Goal: Task Accomplishment & Management: Manage account settings

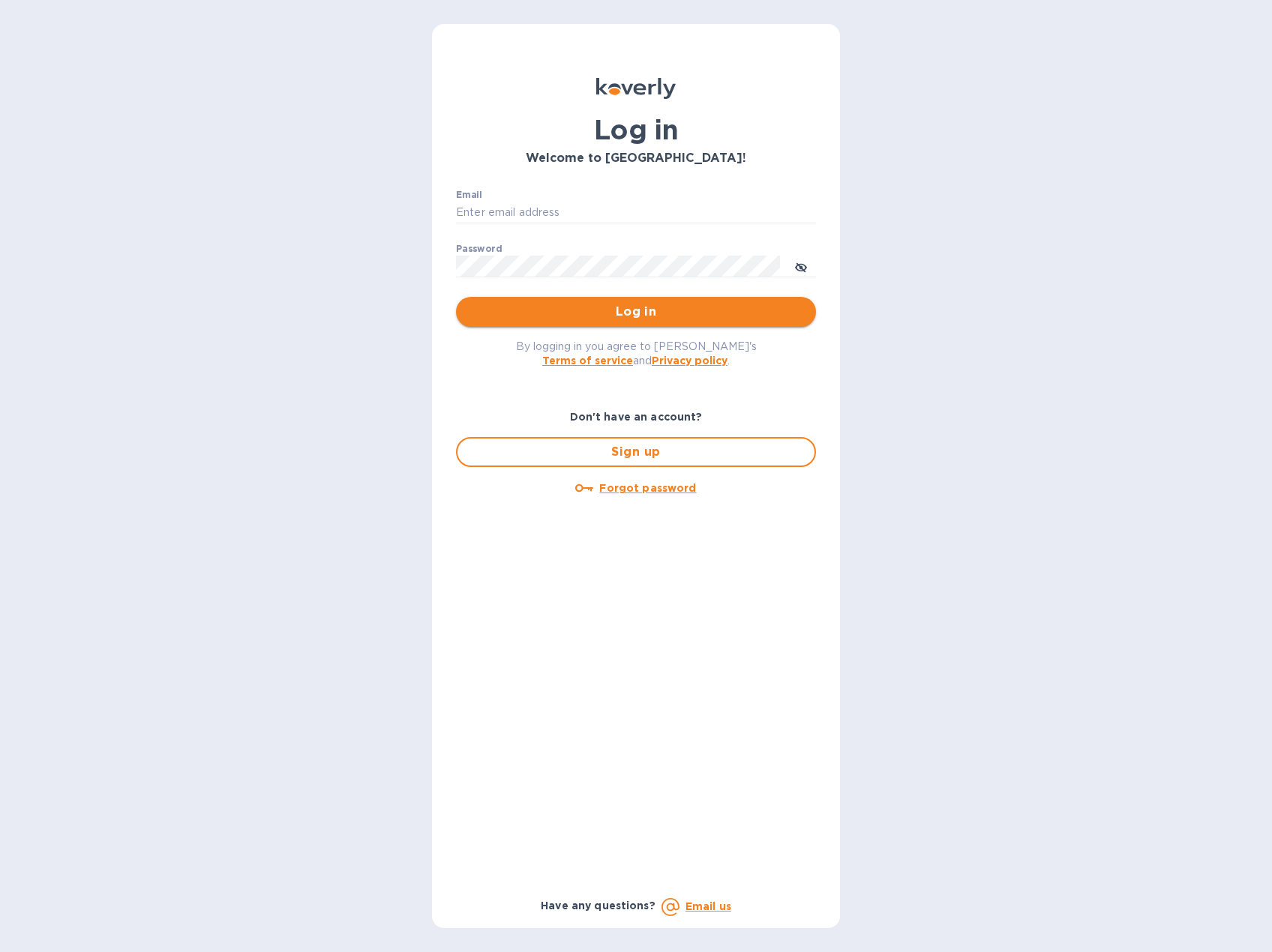
type input "[EMAIL_ADDRESS][DOMAIN_NAME]"
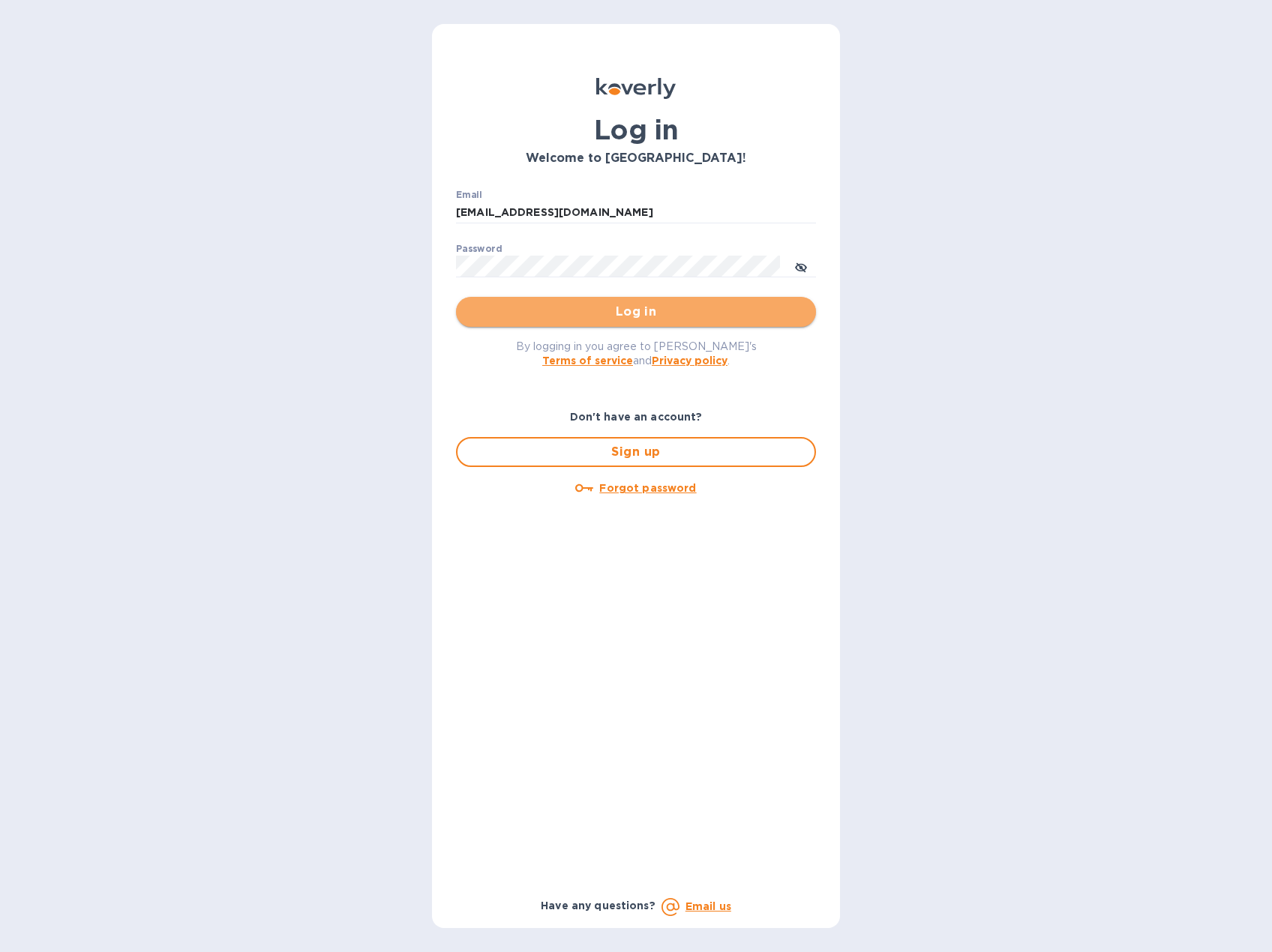
click at [663, 311] on span "Log in" at bounding box center [635, 311] width 336 height 18
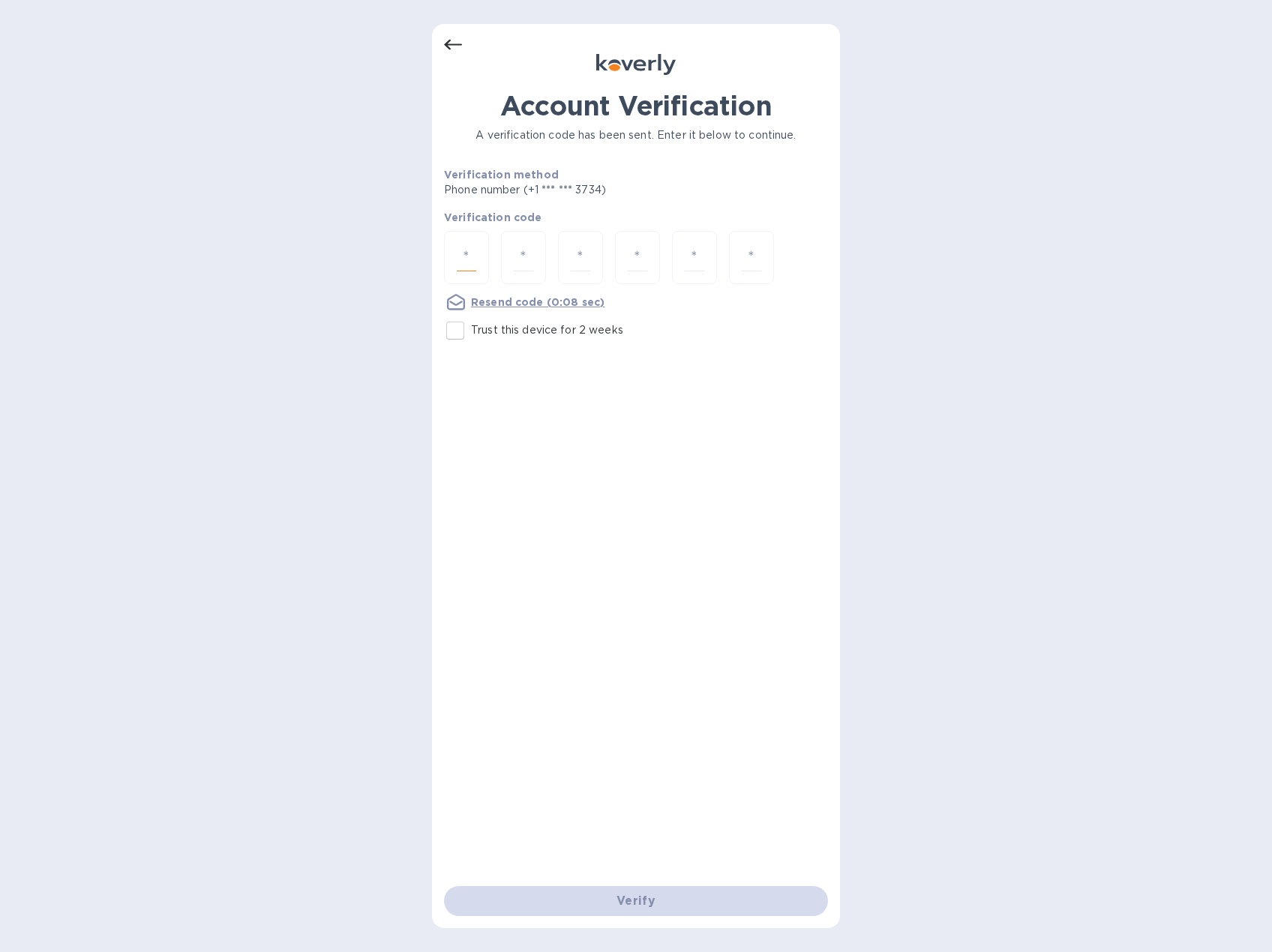
click at [467, 259] on input "number" at bounding box center [467, 257] width 20 height 28
type input "1"
type input "9"
type input "3"
type input "2"
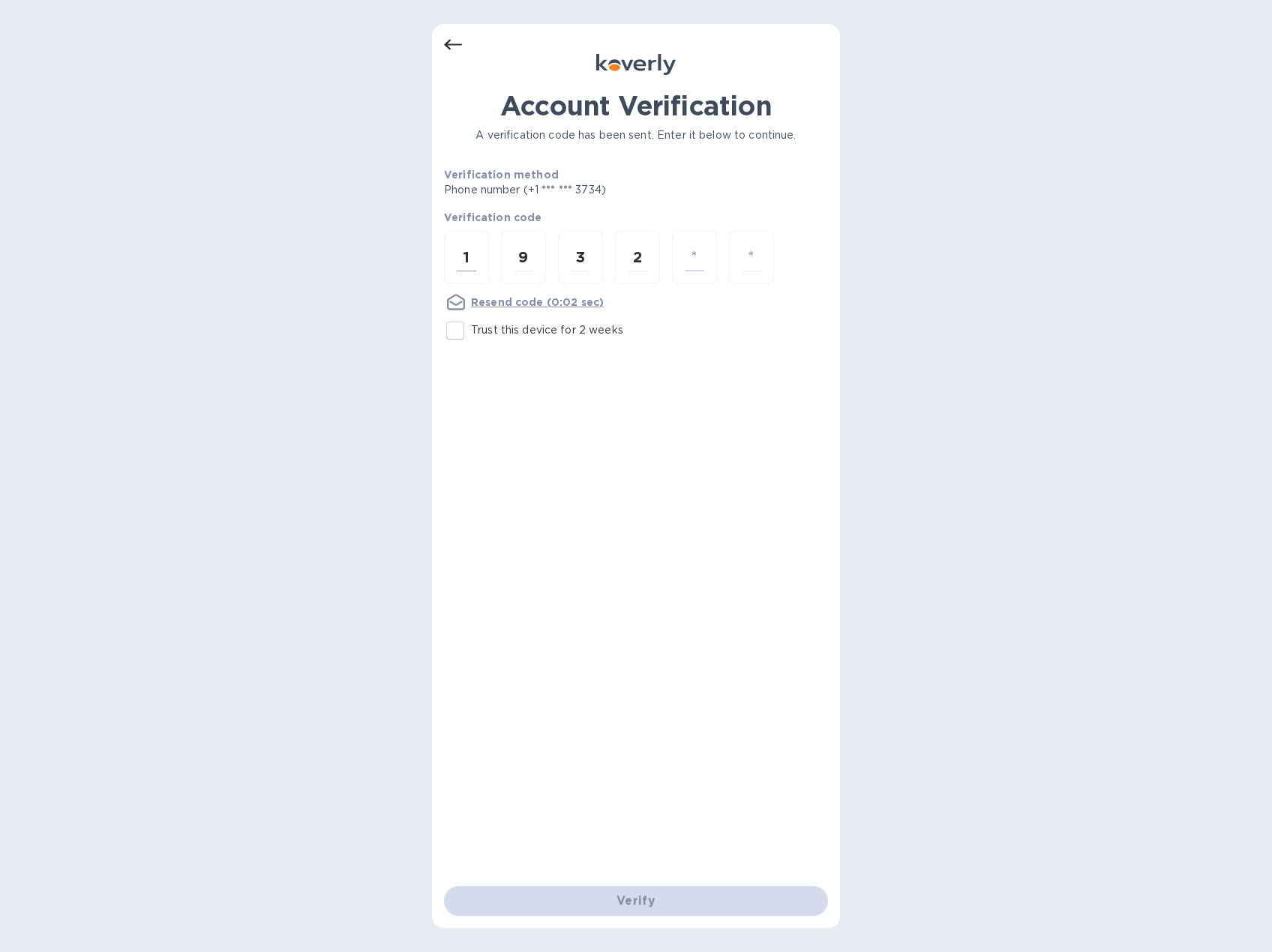
type input "1"
type input "5"
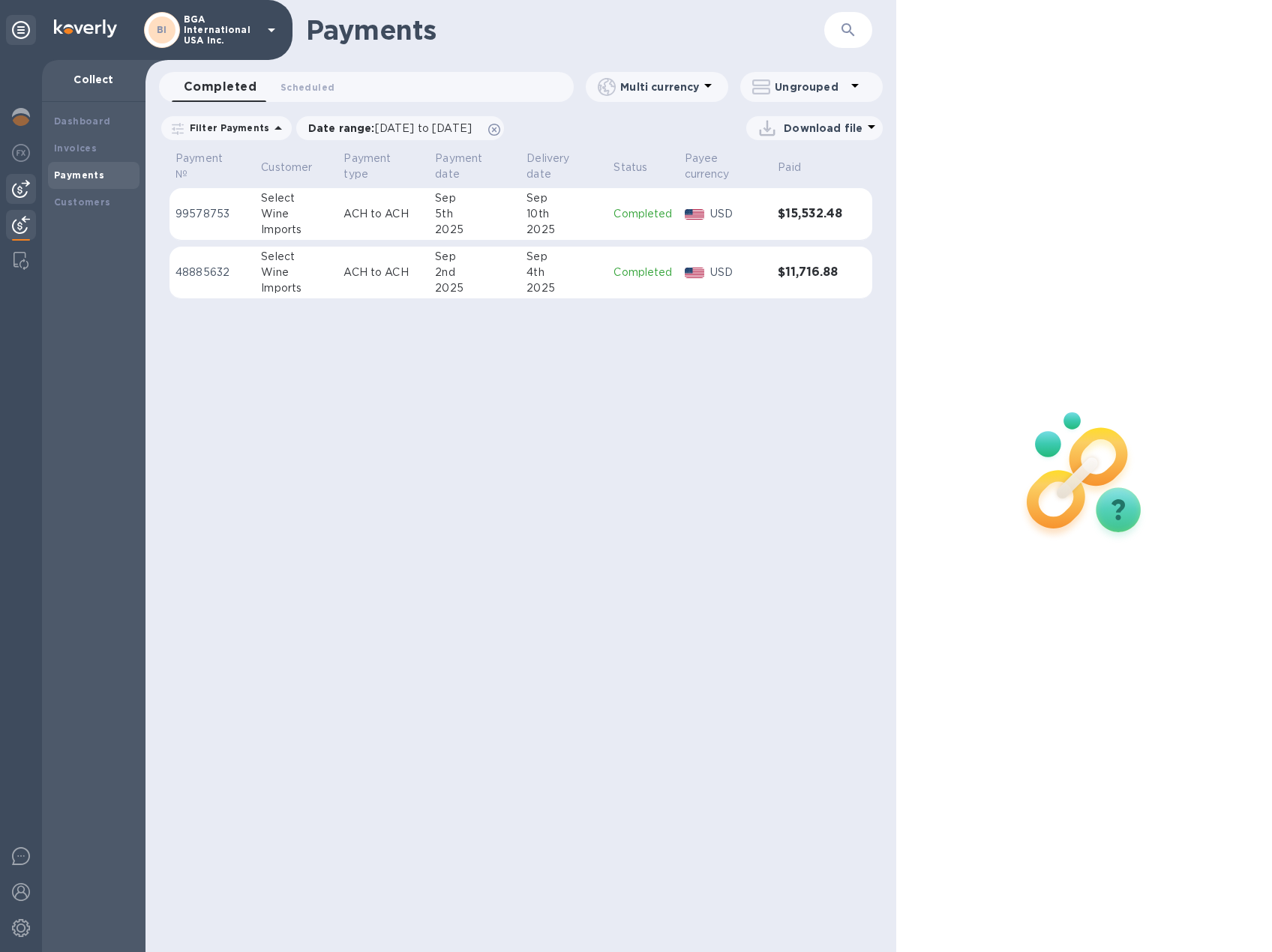
click at [20, 186] on img at bounding box center [21, 189] width 18 height 18
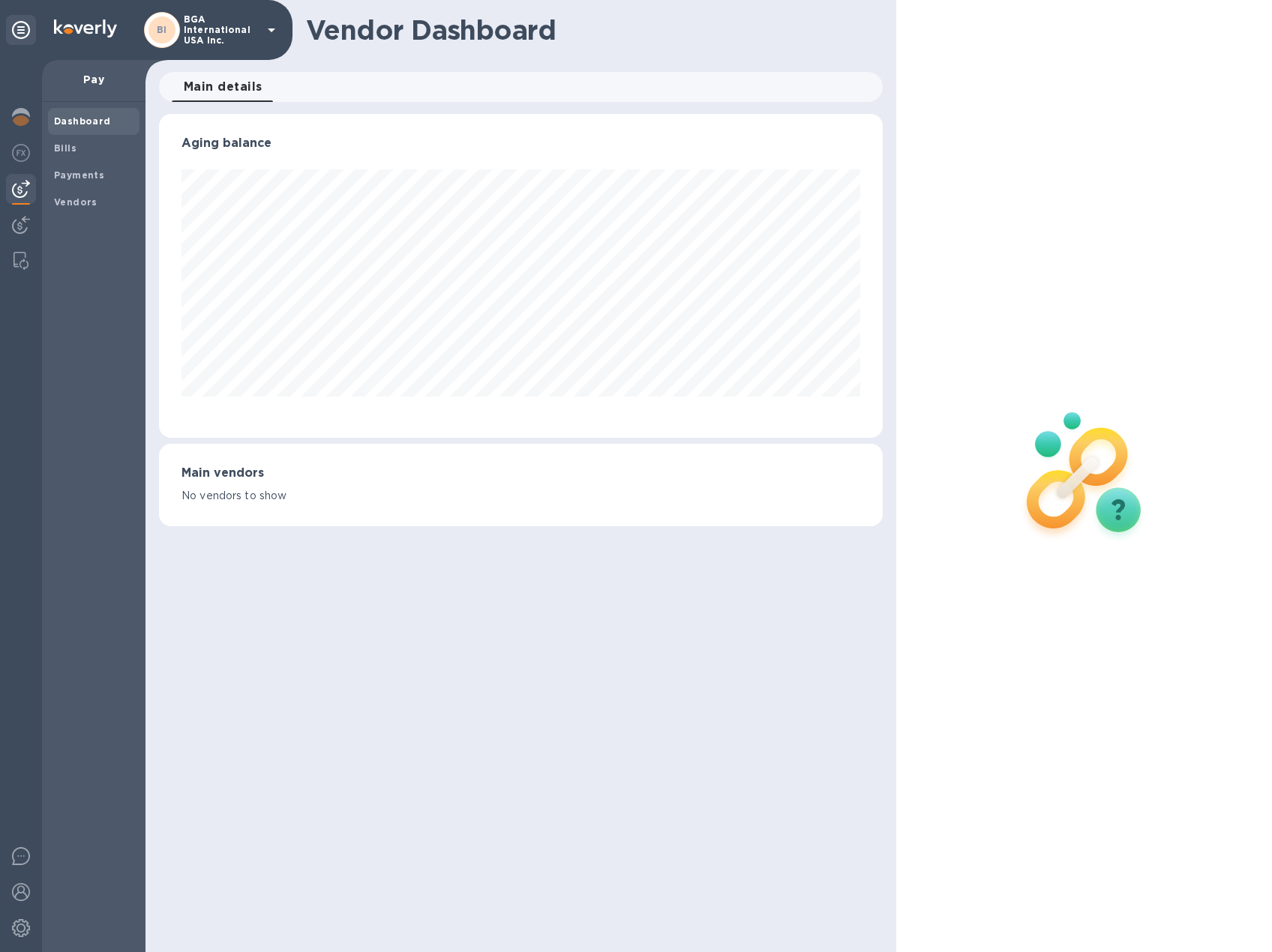
scroll to position [324, 724]
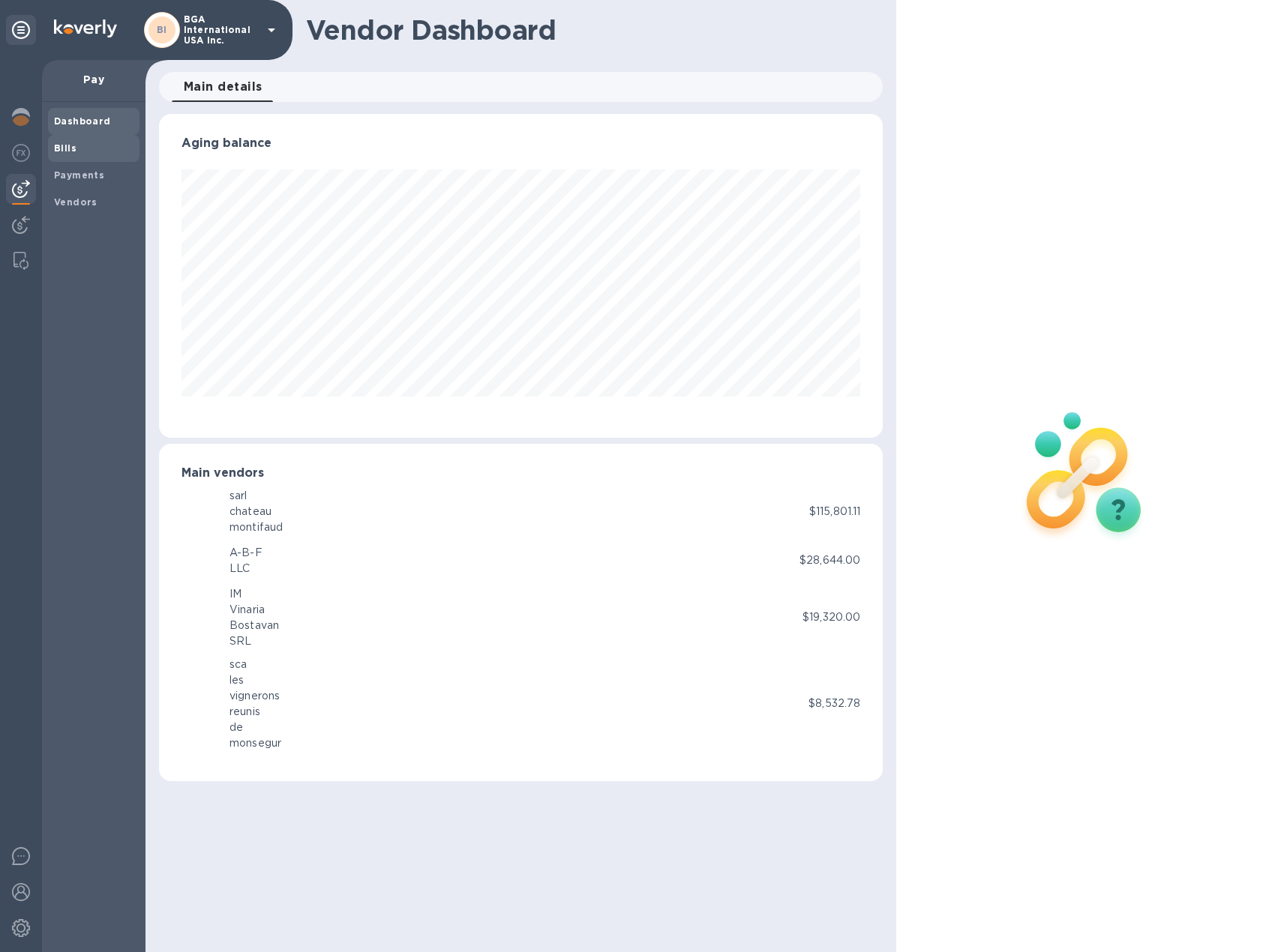
click at [58, 142] on span "Bills" at bounding box center [65, 148] width 22 height 15
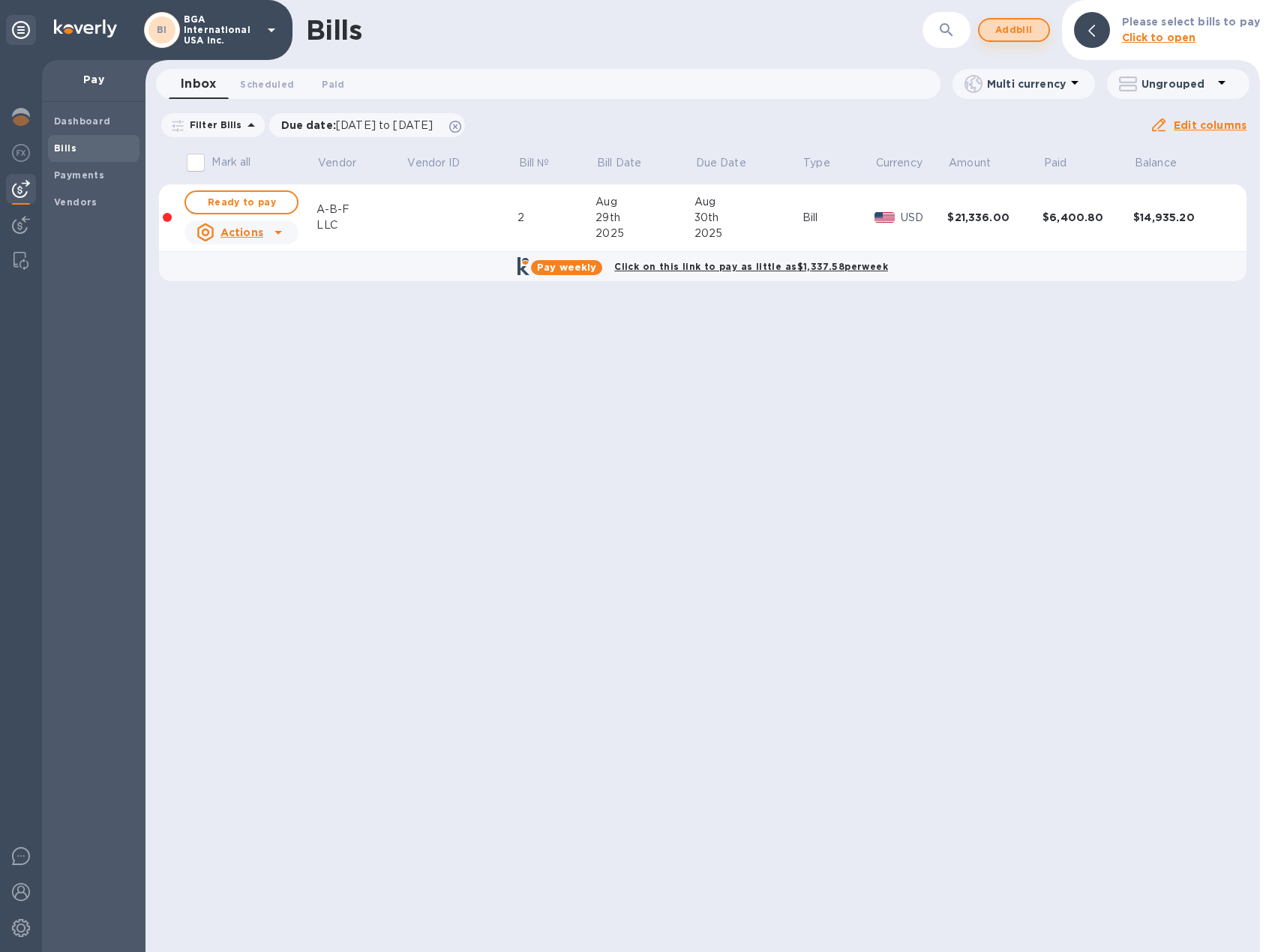
click at [1015, 33] on span "Add bill" at bounding box center [1013, 30] width 45 height 18
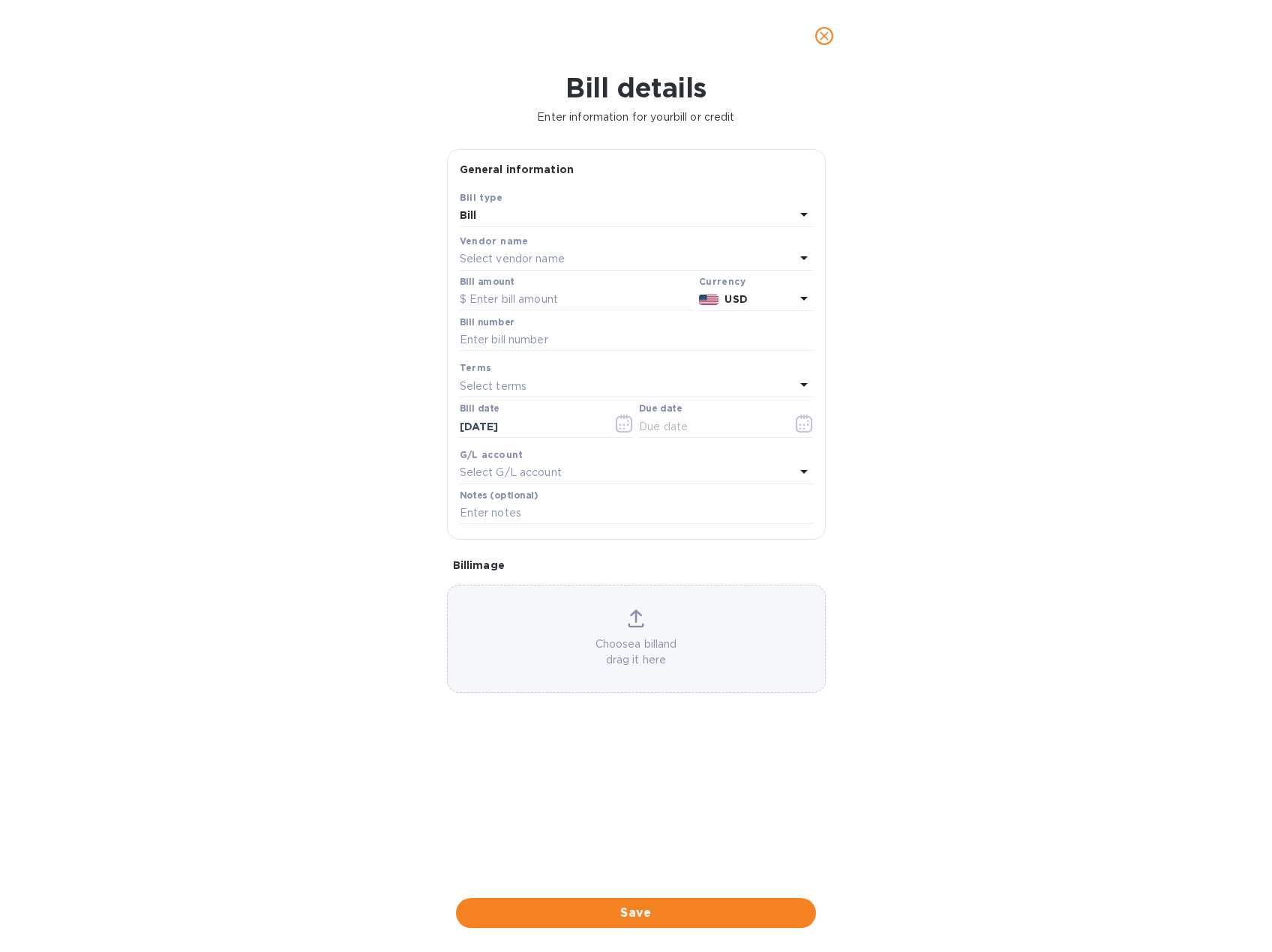
click at [547, 252] on p "Select vendor name" at bounding box center [512, 259] width 105 height 16
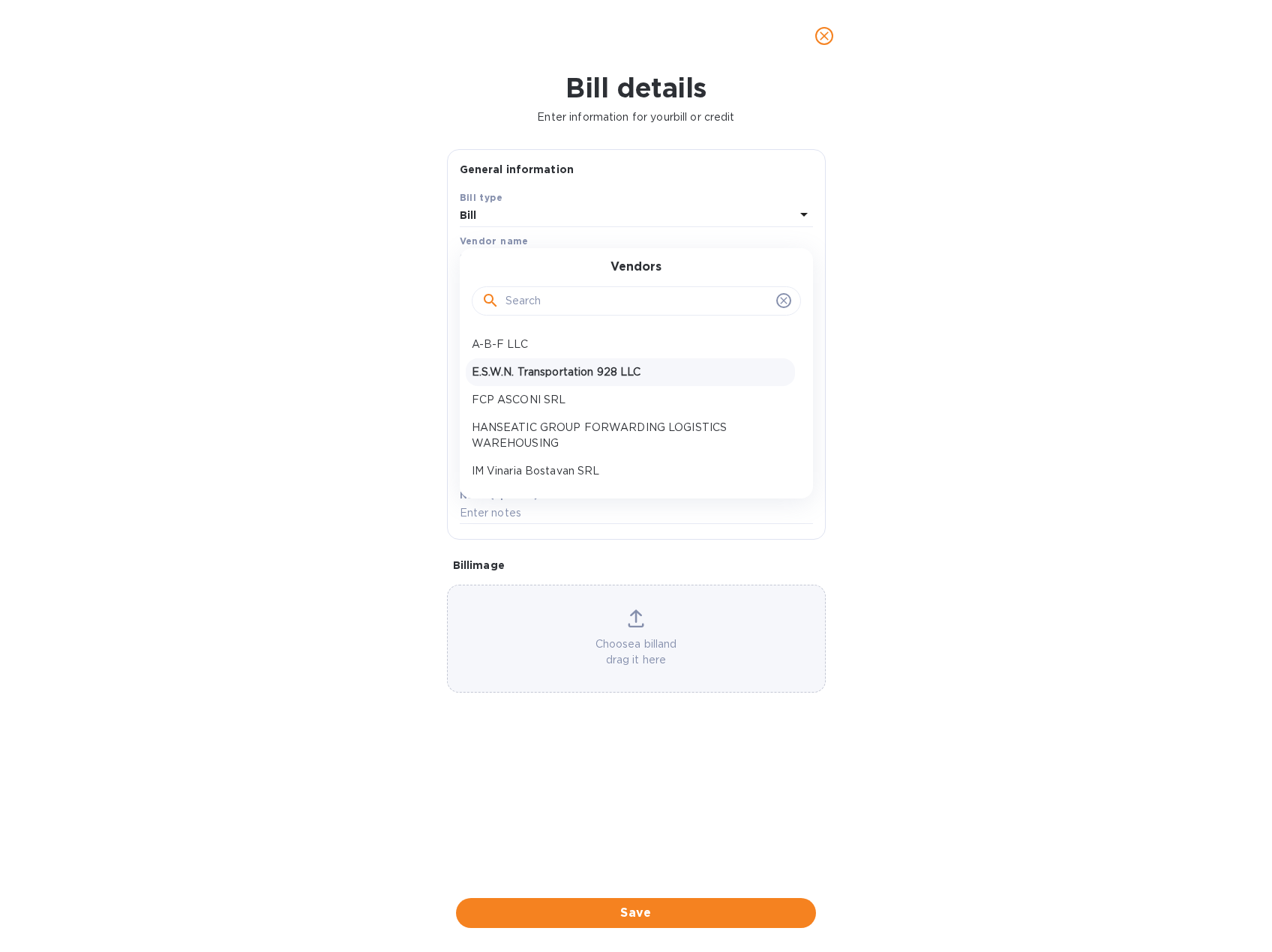
click at [550, 370] on p "E.S.W.N. Transportation 928 LLC" at bounding box center [631, 373] width 318 height 16
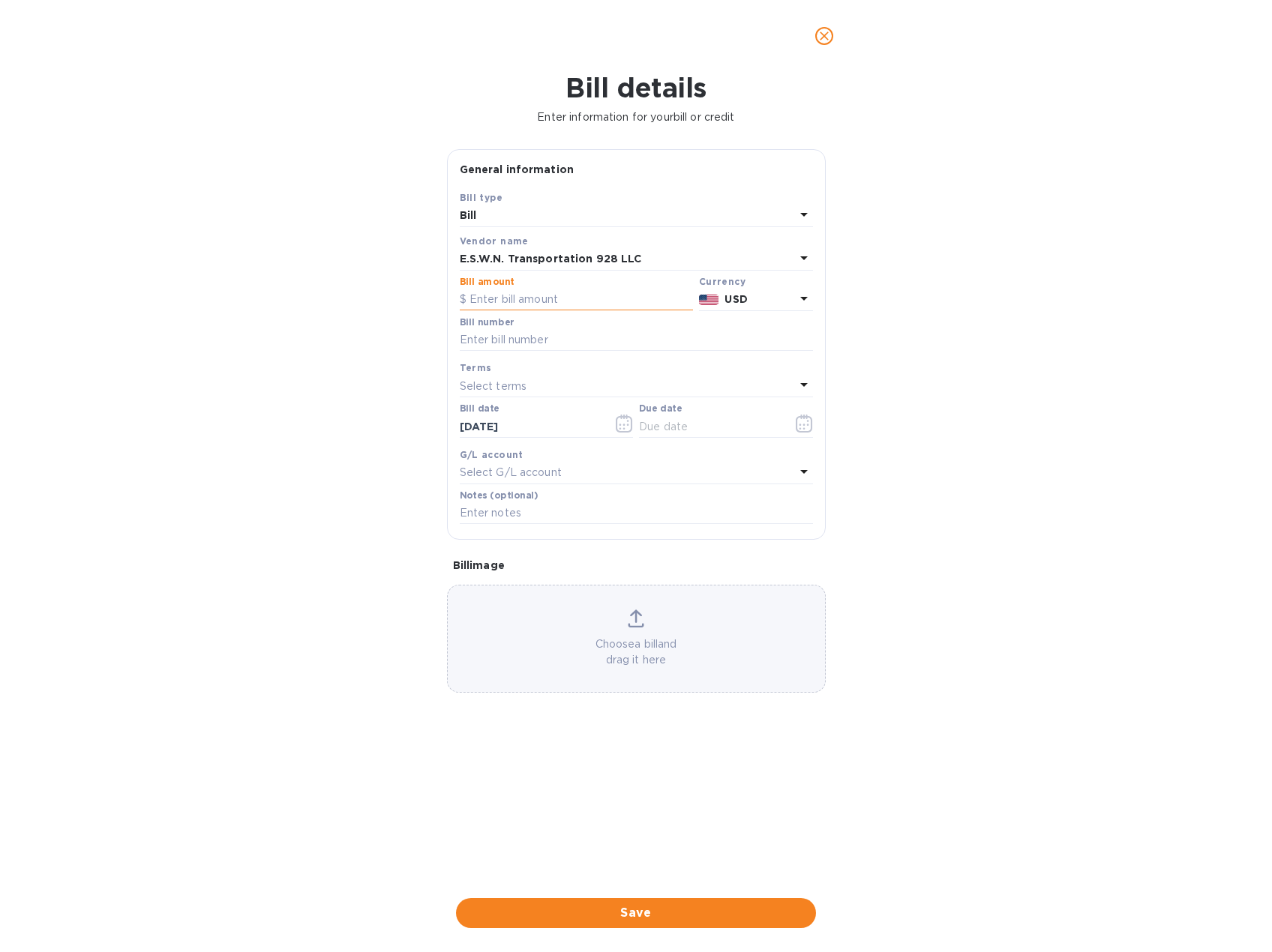
click at [543, 299] on input "text" at bounding box center [576, 299] width 233 height 22
type input "3,550"
click at [513, 341] on input "text" at bounding box center [636, 340] width 353 height 22
type input "165-476 tr"
click at [521, 382] on p "Select terms" at bounding box center [493, 387] width 67 height 16
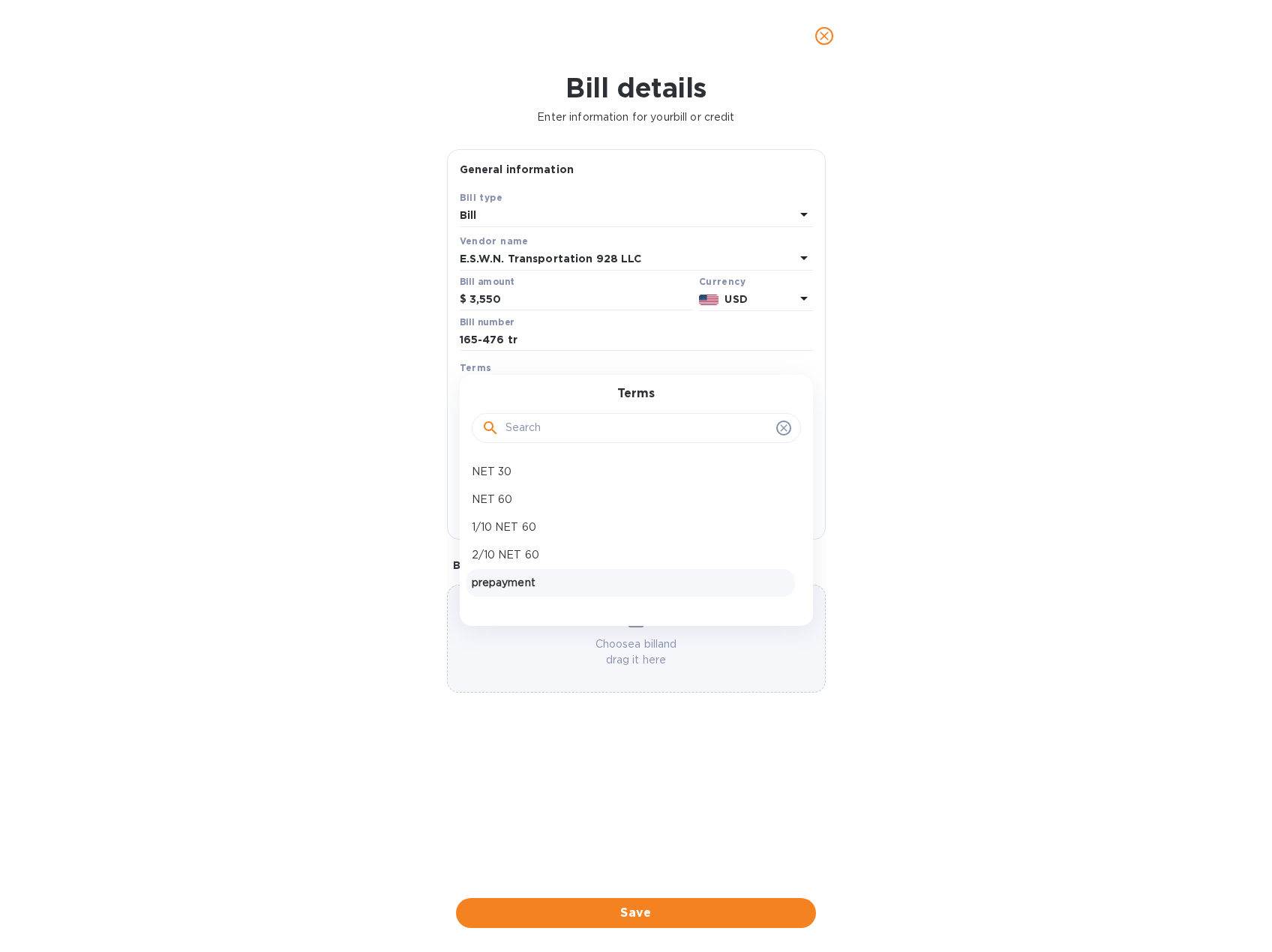
click at [507, 589] on p "prepayment" at bounding box center [631, 583] width 318 height 16
type input "[DATE]"
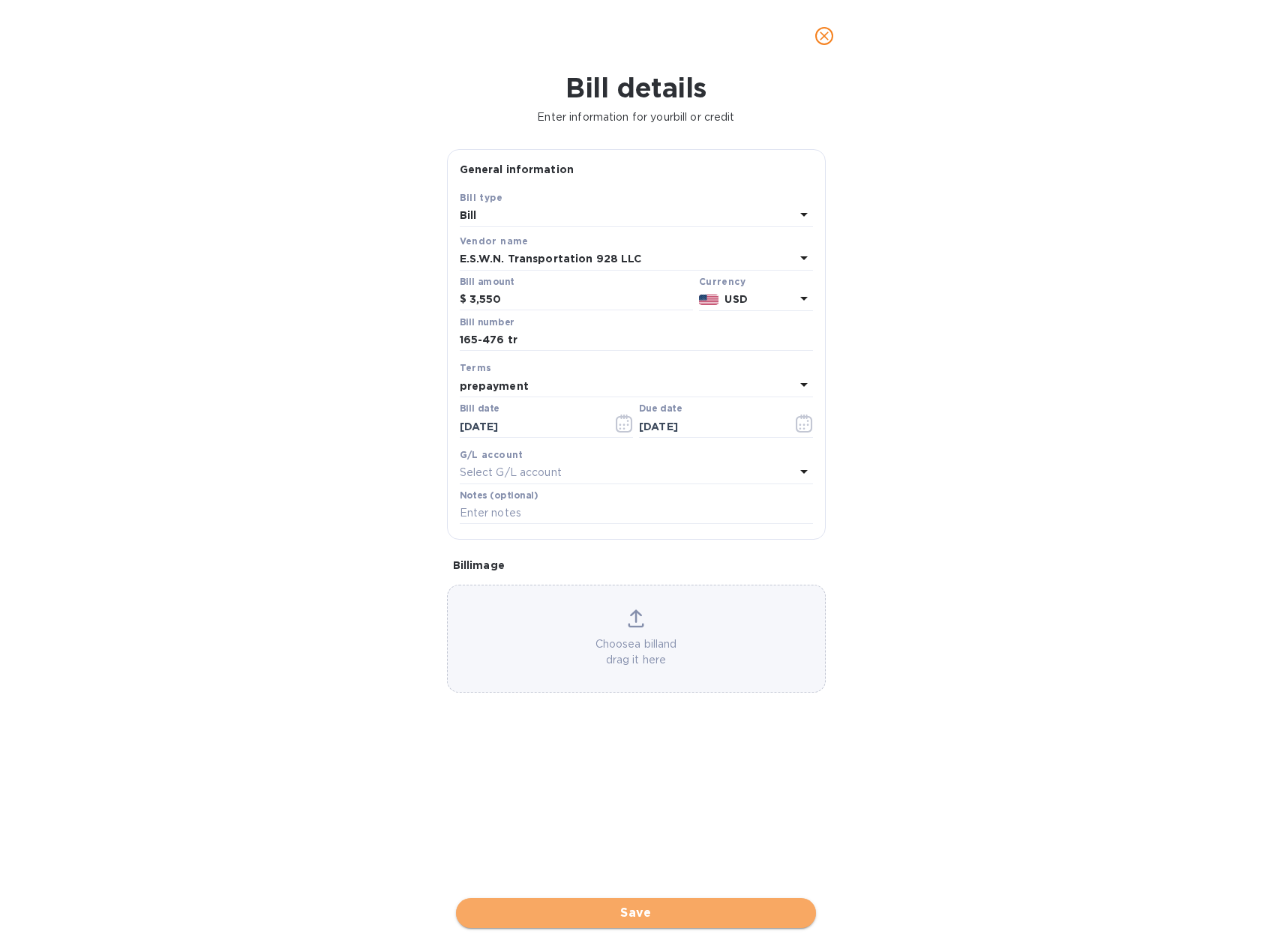
click at [662, 916] on span "Save" at bounding box center [635, 913] width 336 height 18
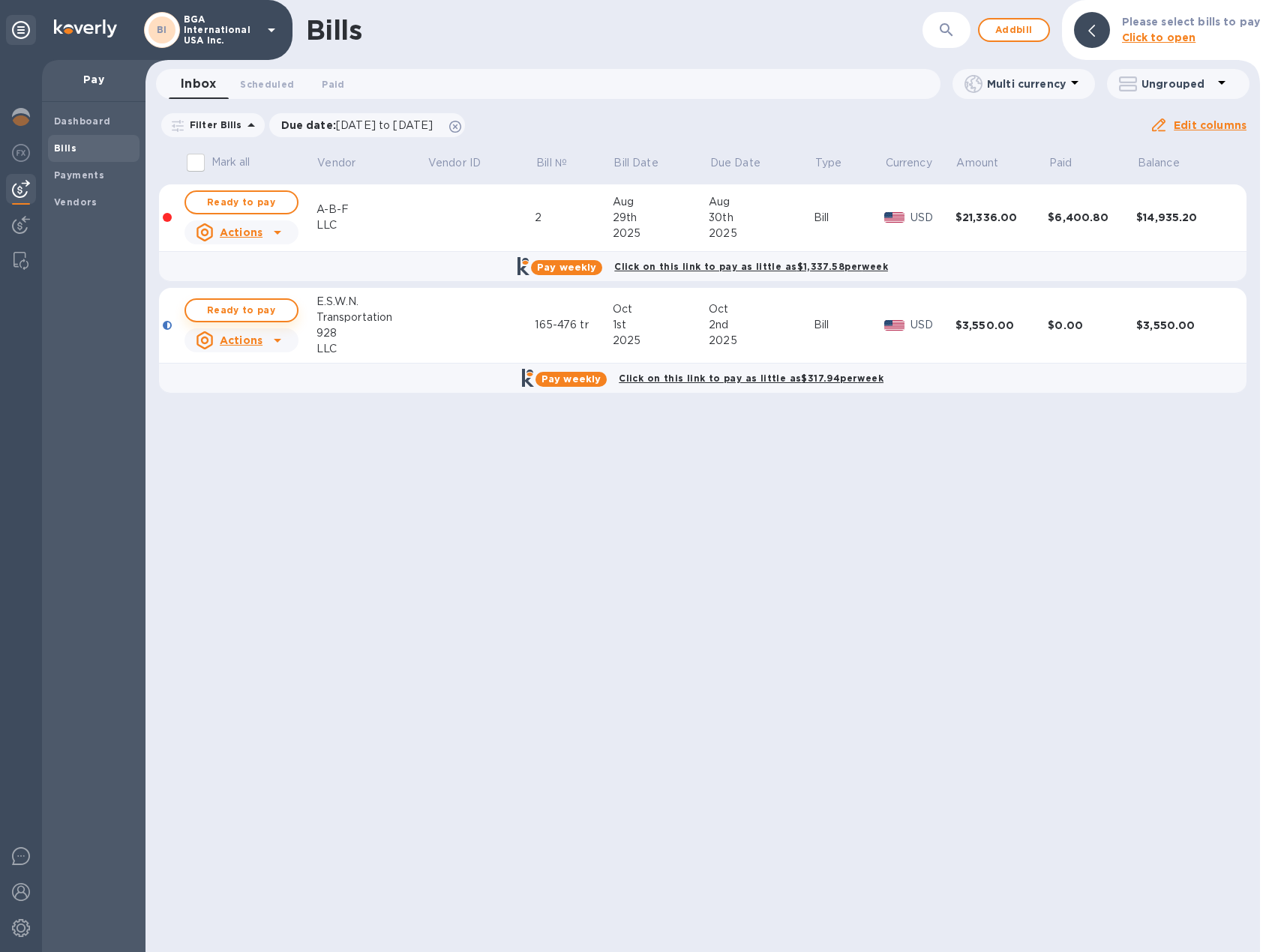
click at [235, 306] on div "Bills ​ Add bill Please select bills to pay Click to open Inbox 0 Scheduled 0 P…" at bounding box center [703, 476] width 1114 height 952
click at [240, 307] on span "Ready to pay" at bounding box center [241, 311] width 87 height 18
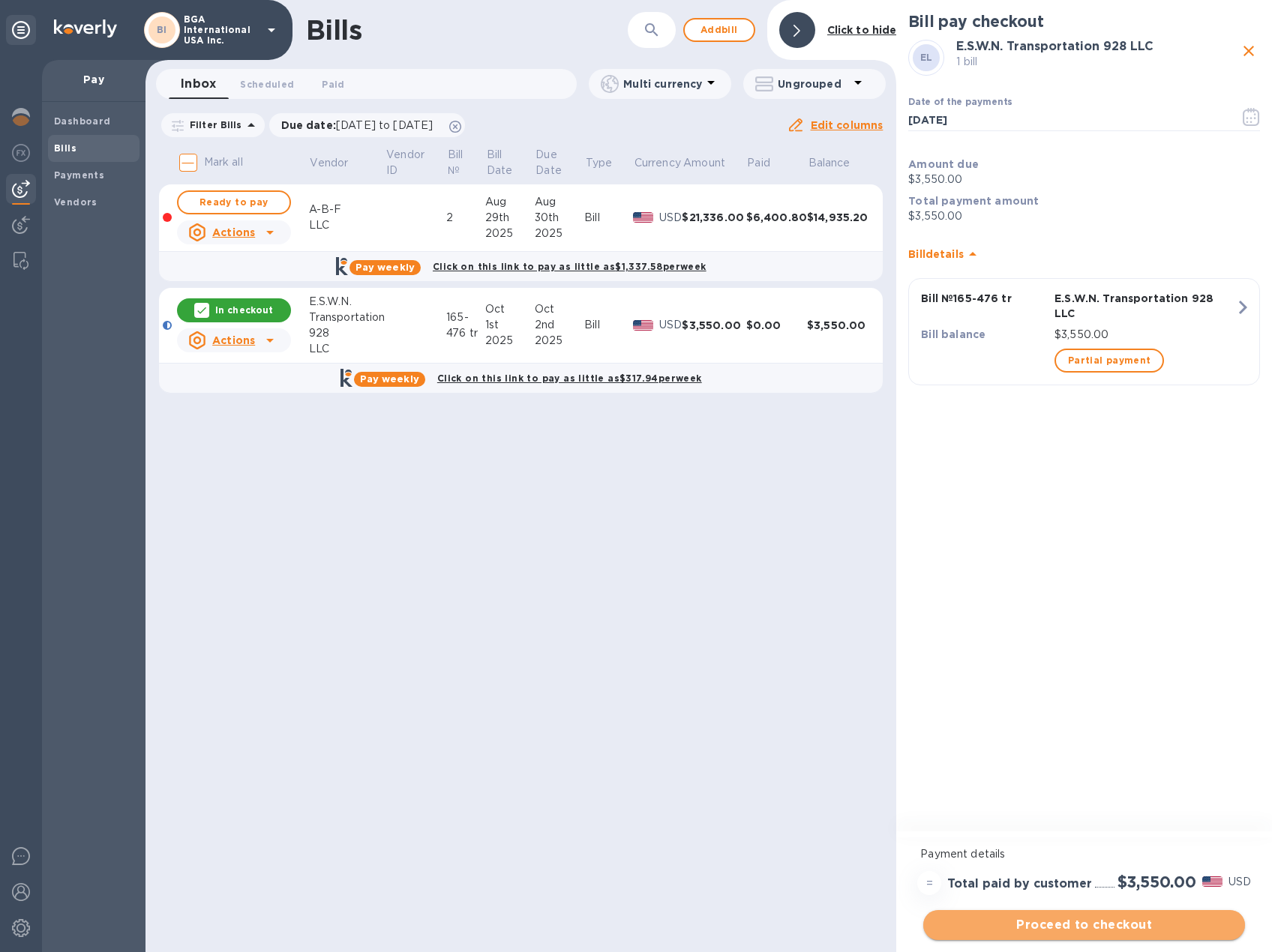
click at [1133, 924] on span "Proceed to checkout" at bounding box center [1084, 925] width 298 height 18
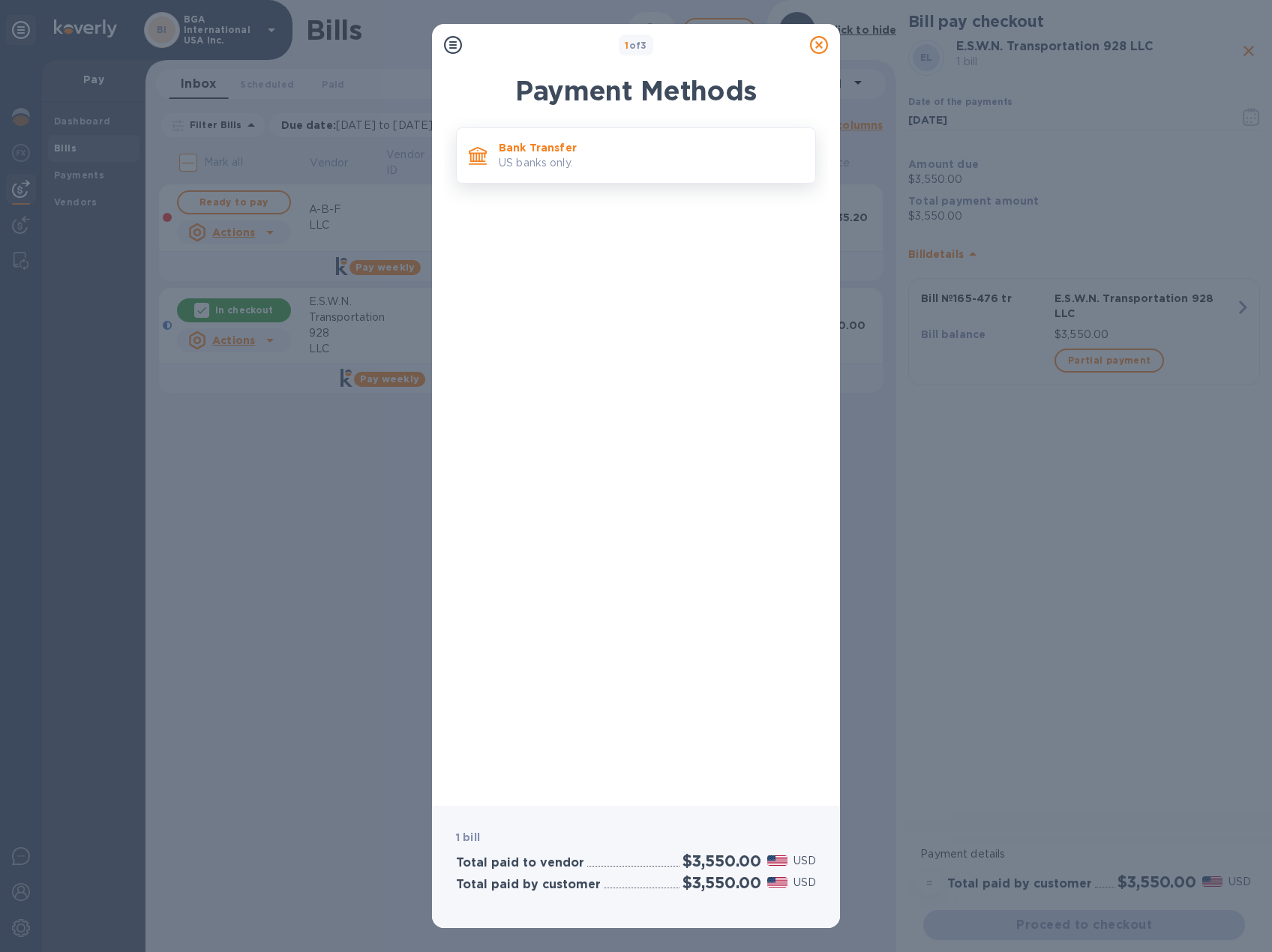
click at [624, 163] on p "US banks only." at bounding box center [650, 163] width 304 height 16
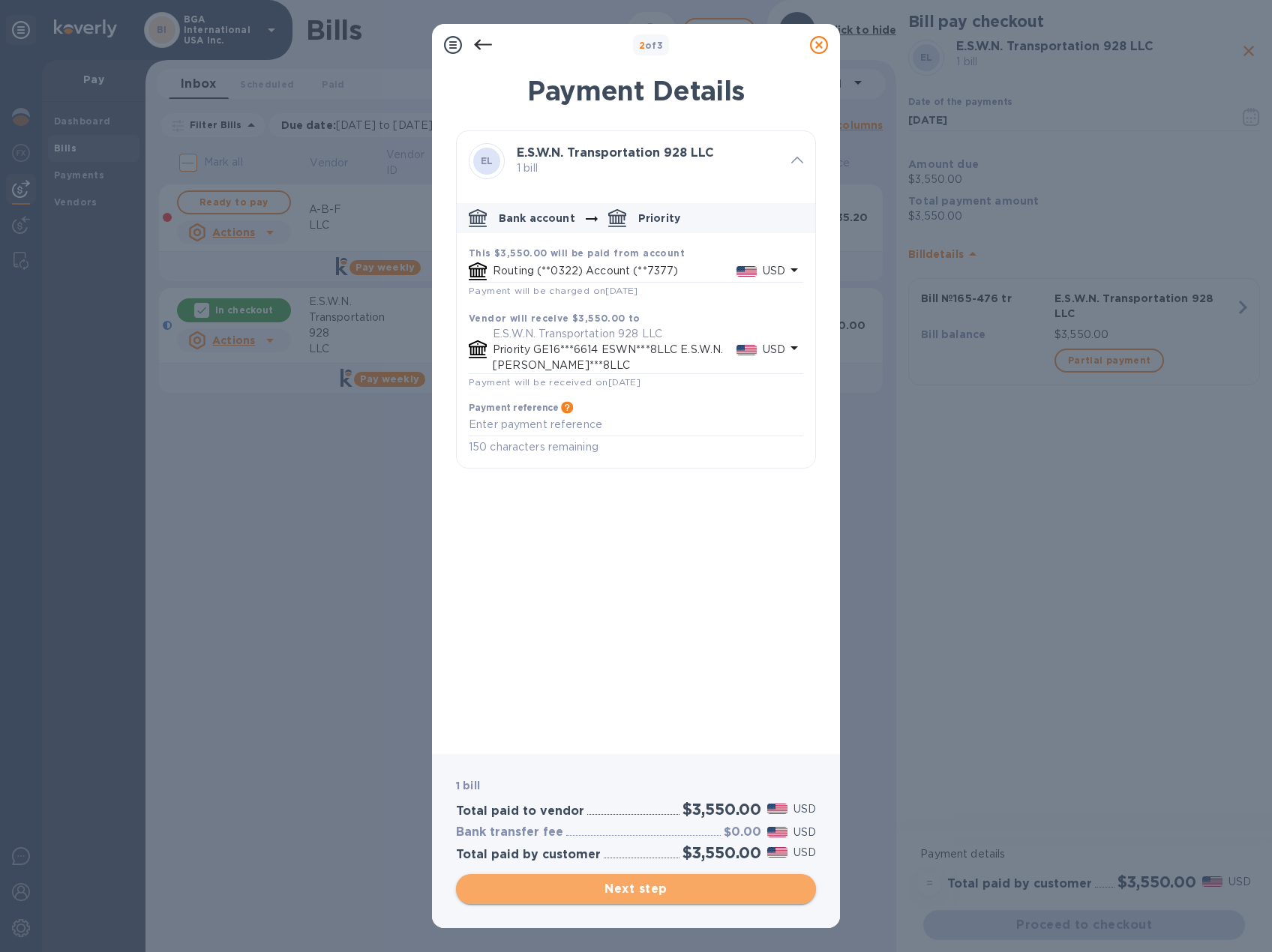
click at [642, 884] on span "Next step" at bounding box center [635, 889] width 336 height 18
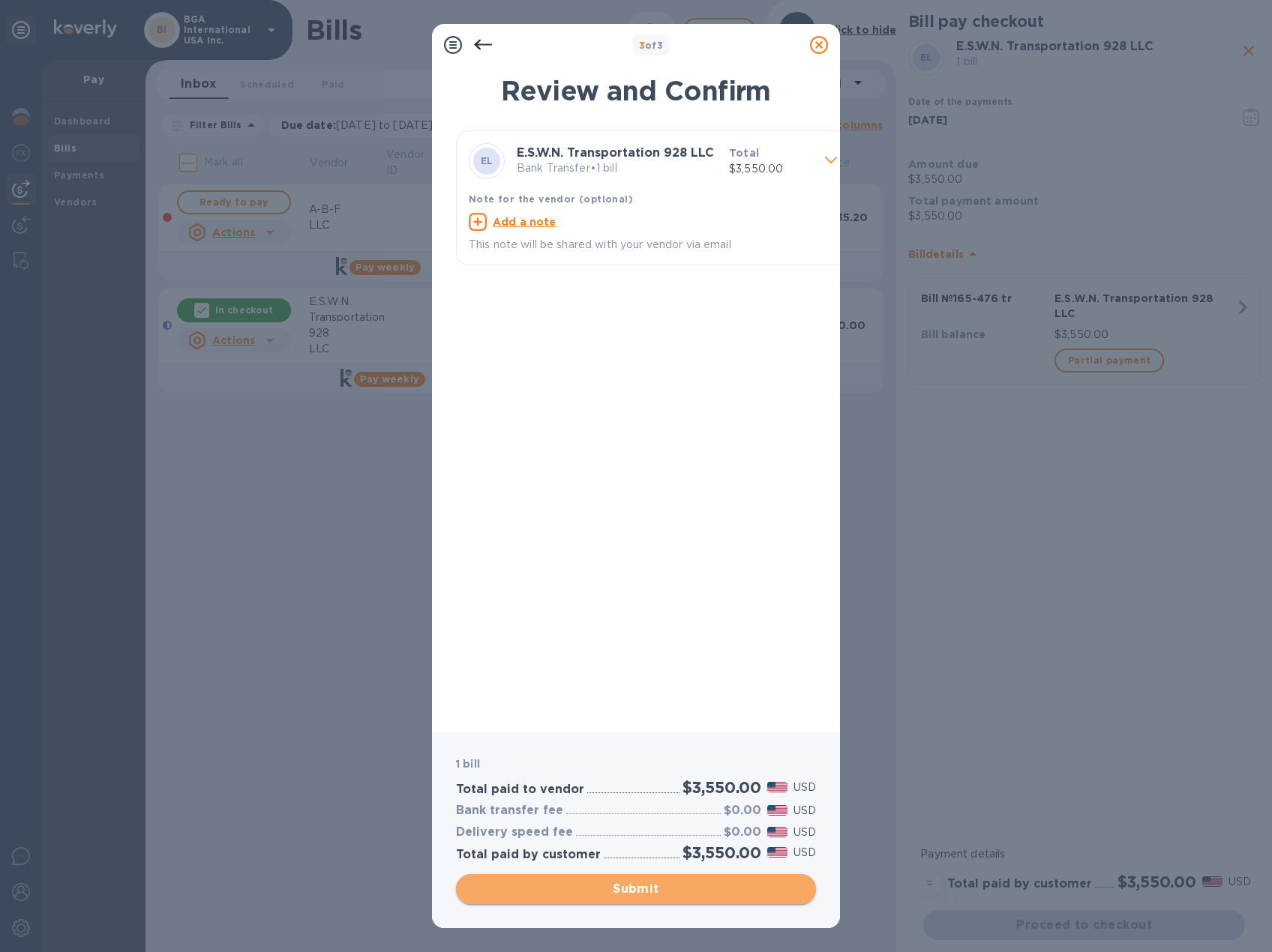
click at [680, 890] on span "Submit" at bounding box center [635, 889] width 336 height 18
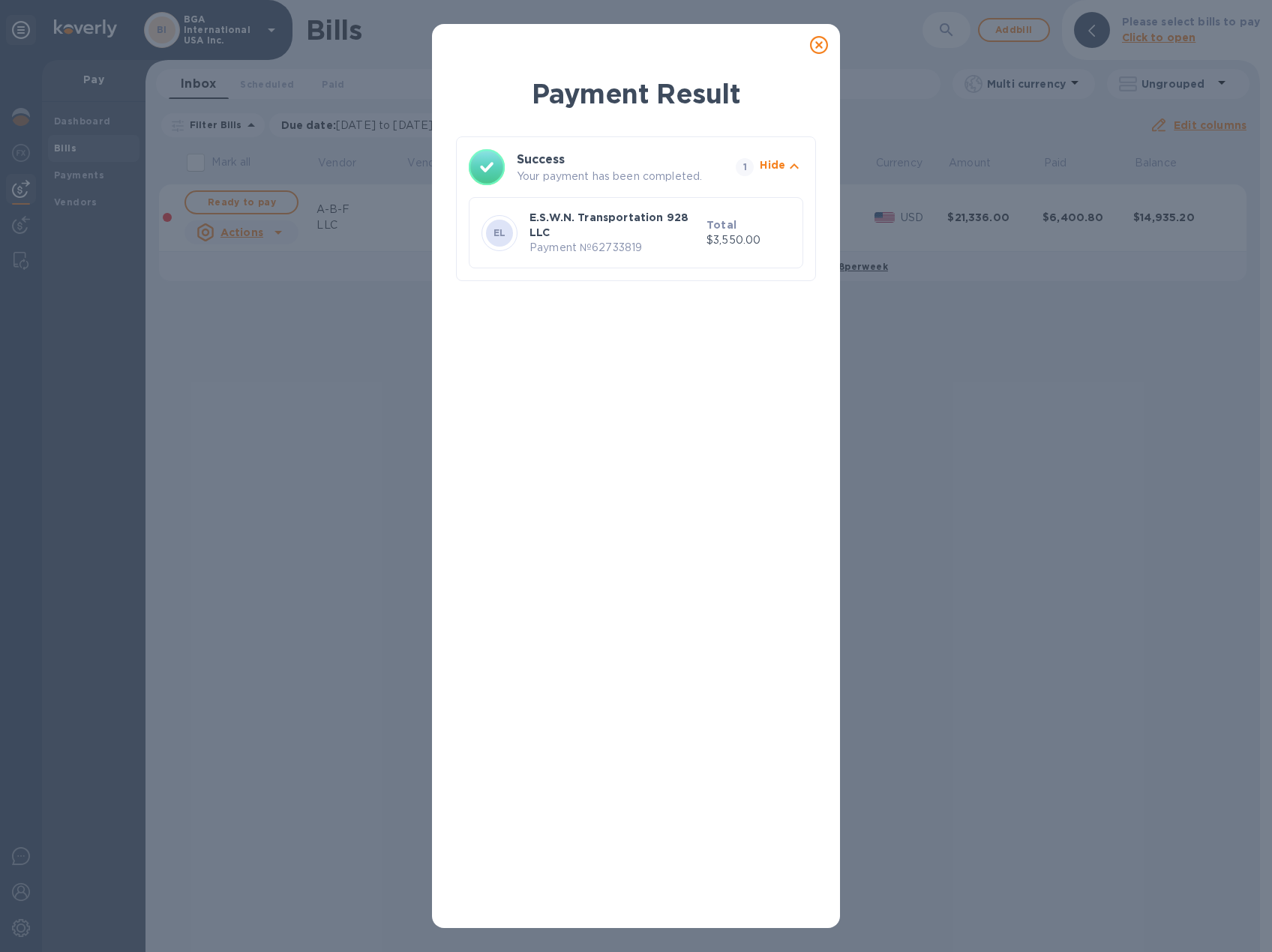
click at [814, 45] on icon at bounding box center [819, 45] width 18 height 18
